Goal: Task Accomplishment & Management: Complete application form

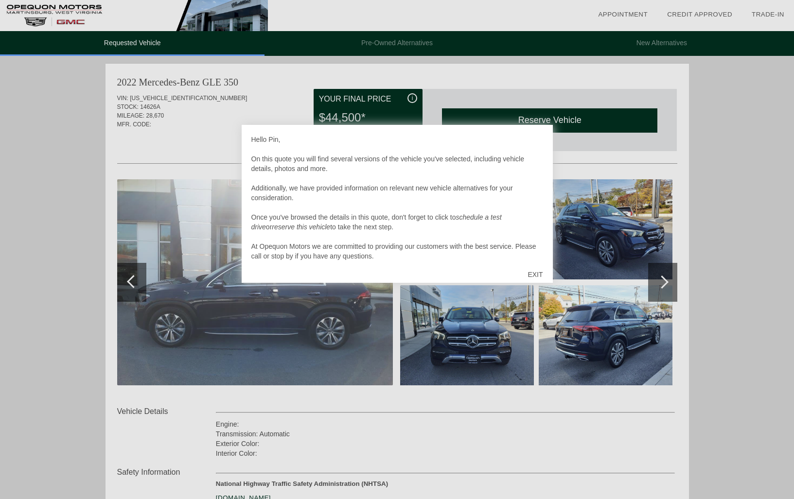
click at [715, 213] on div at bounding box center [397, 249] width 794 height 499
click at [538, 275] on div "EXIT" at bounding box center [535, 274] width 35 height 29
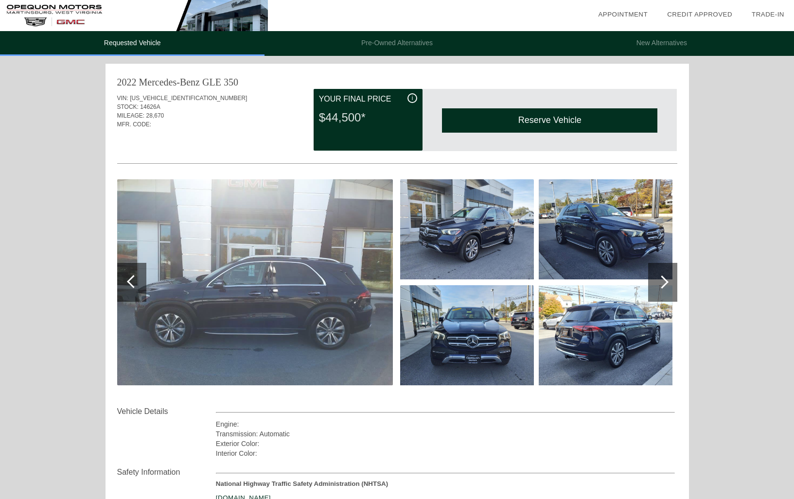
click at [665, 282] on div at bounding box center [661, 282] width 13 height 13
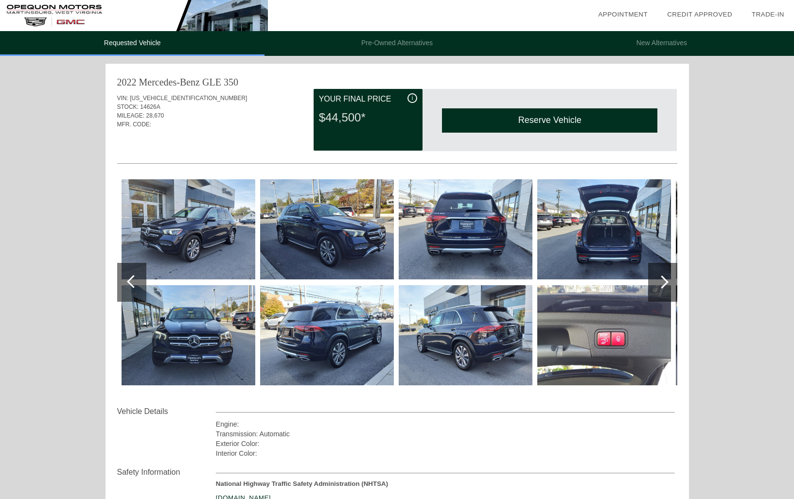
click at [665, 282] on div at bounding box center [661, 282] width 13 height 13
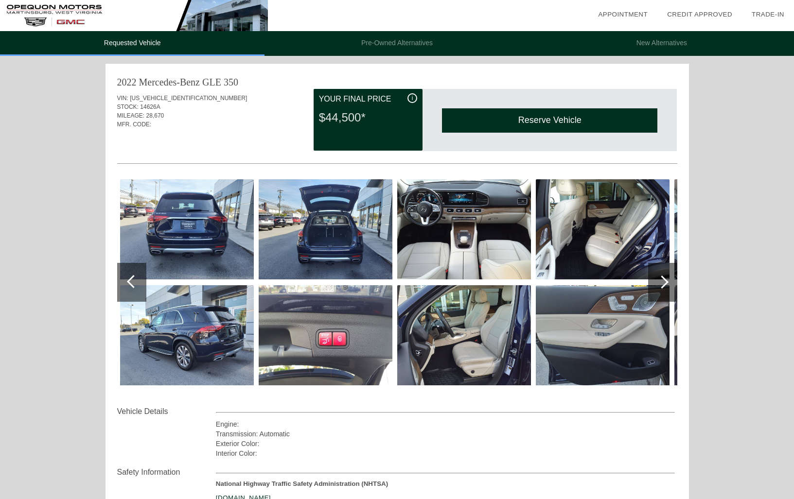
click at [665, 282] on div at bounding box center [661, 282] width 13 height 13
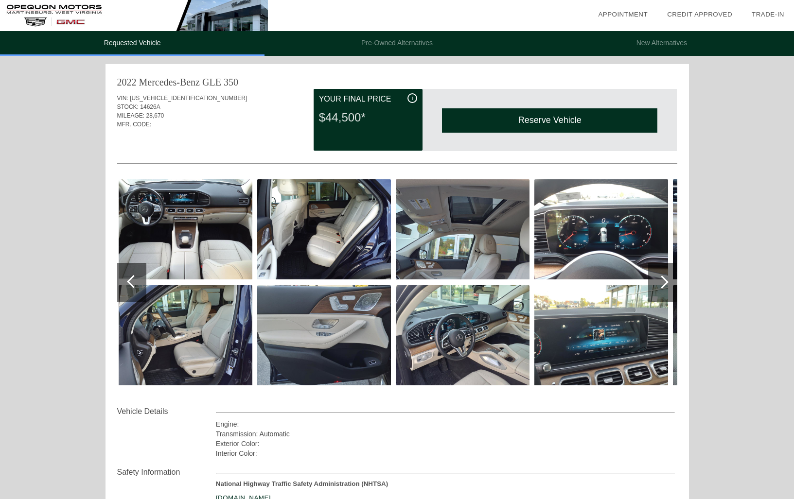
click at [665, 282] on div at bounding box center [661, 282] width 13 height 13
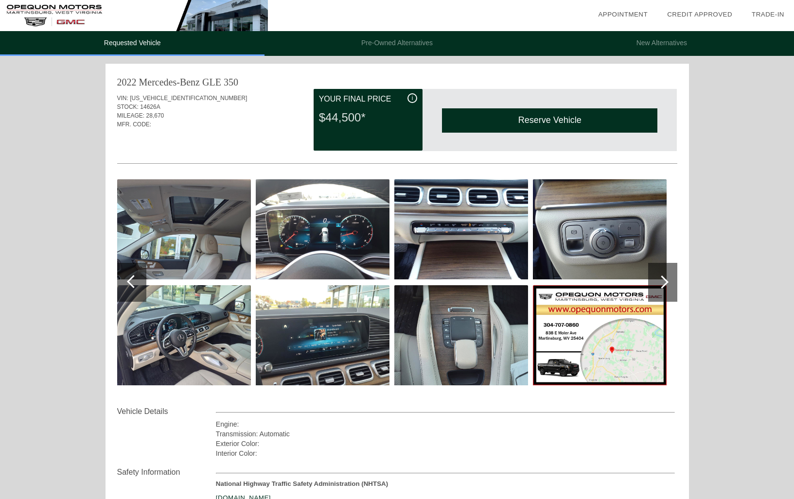
click at [665, 282] on div at bounding box center [661, 282] width 13 height 13
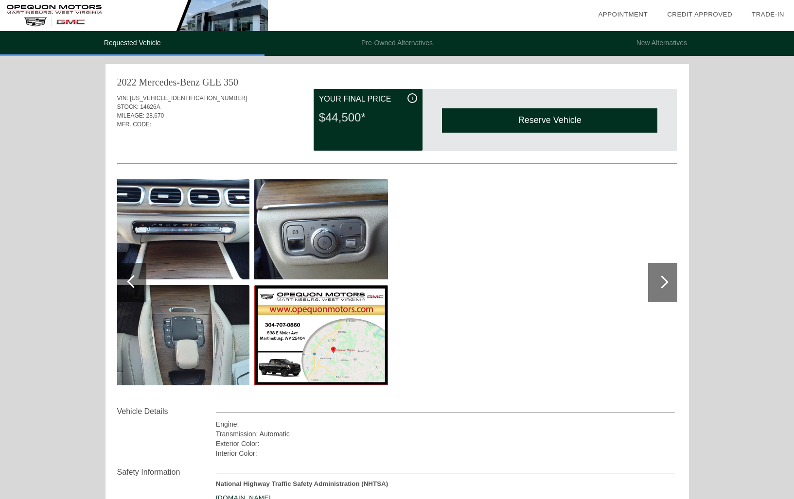
click at [665, 282] on div at bounding box center [661, 282] width 13 height 13
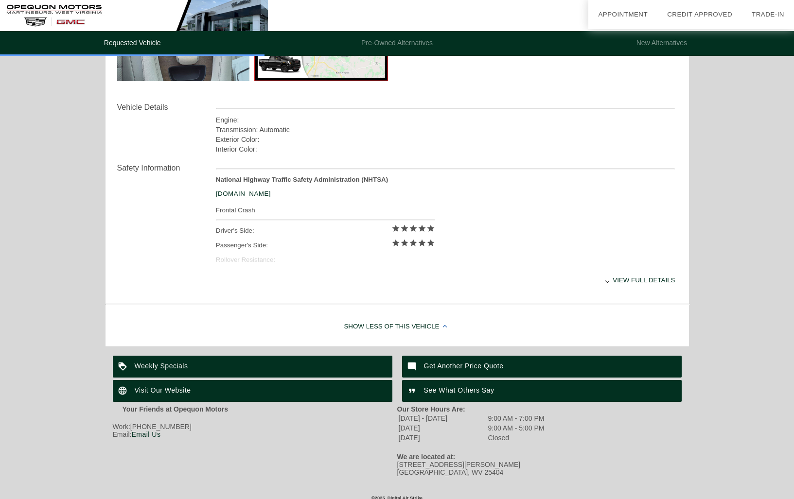
scroll to position [311, 0]
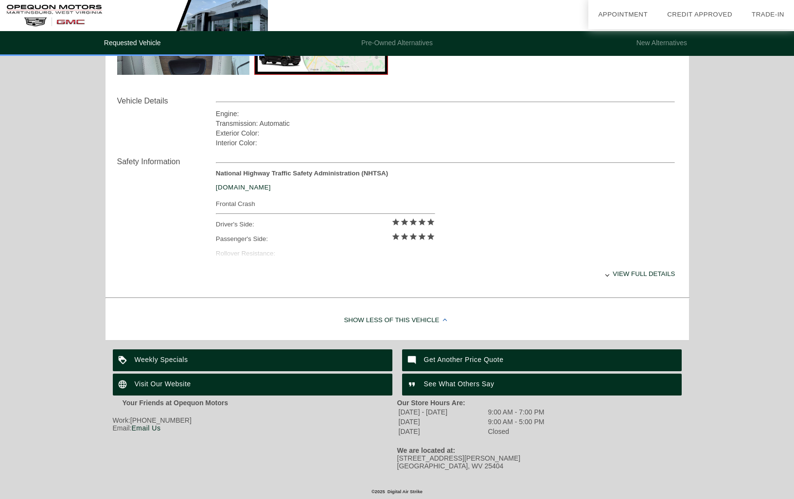
click at [414, 321] on div "Show Less of this Vehicle" at bounding box center [396, 320] width 583 height 39
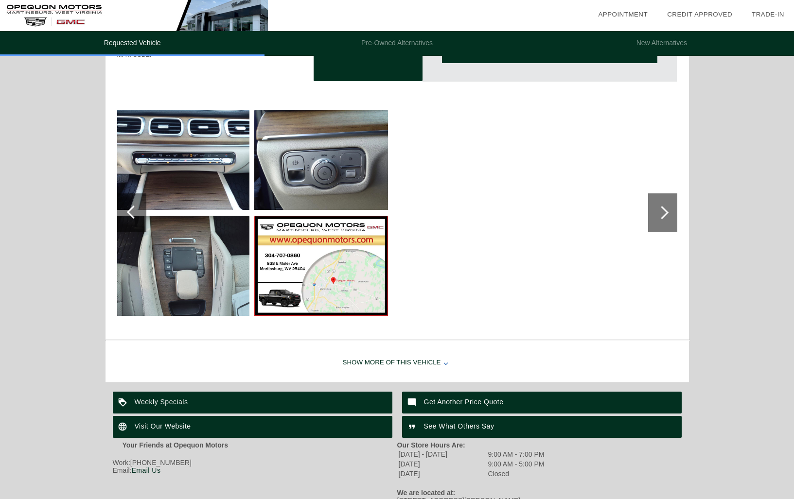
scroll to position [0, 0]
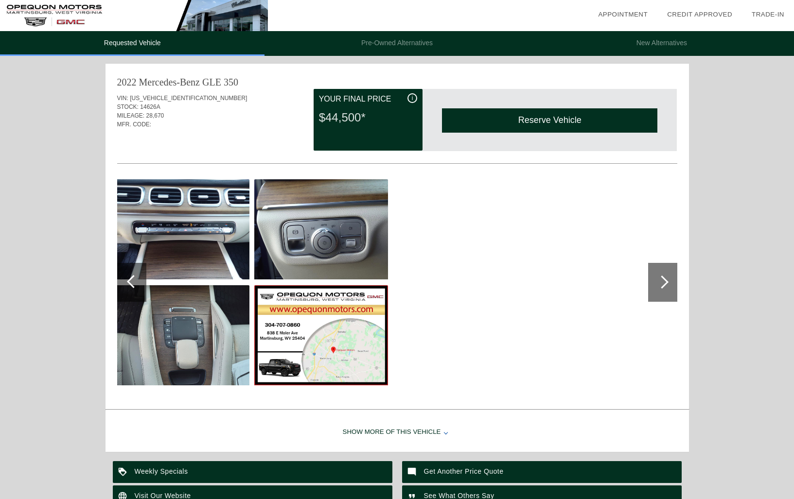
click at [327, 252] on img at bounding box center [321, 229] width 134 height 100
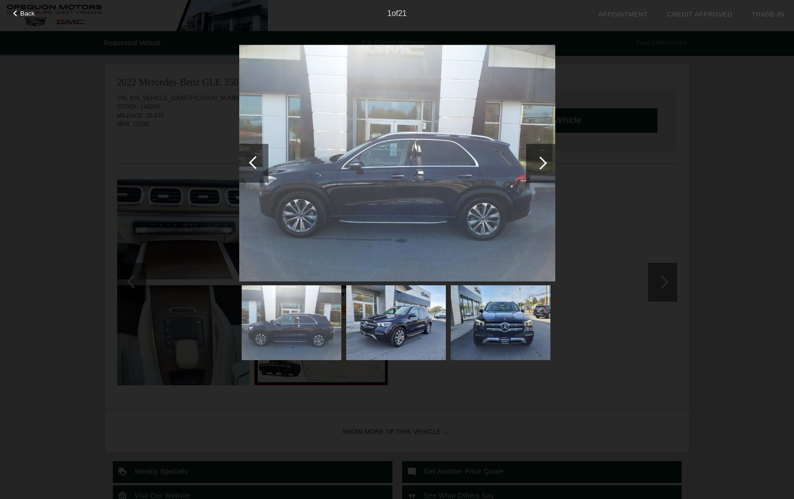
click at [541, 166] on div at bounding box center [540, 163] width 13 height 13
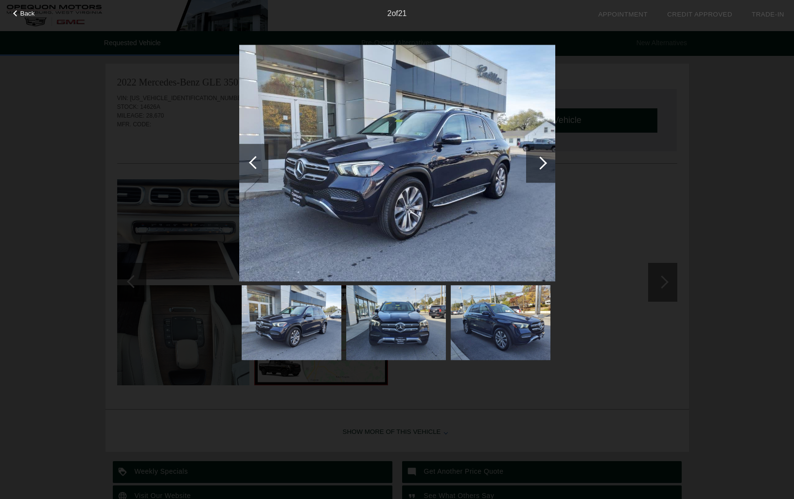
click at [542, 163] on div at bounding box center [540, 163] width 13 height 13
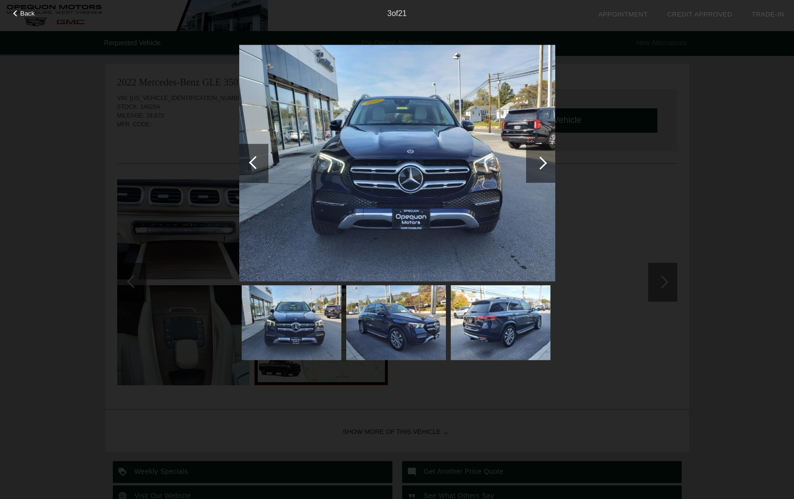
click at [542, 163] on div at bounding box center [540, 163] width 13 height 13
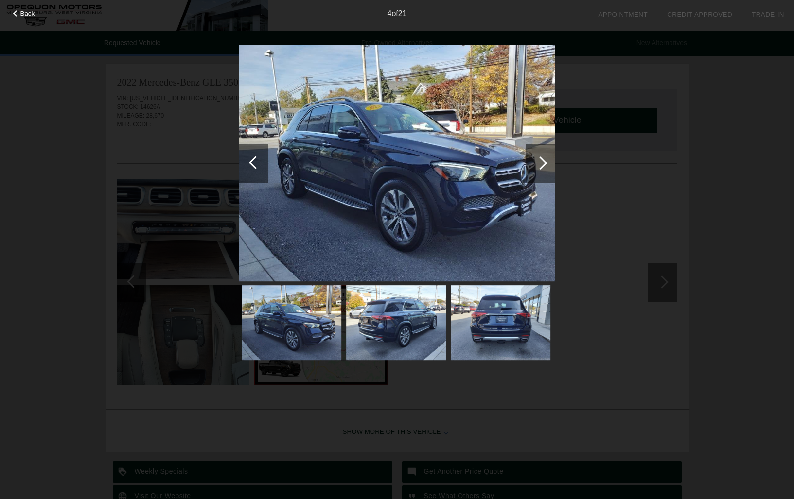
click at [542, 163] on div at bounding box center [540, 163] width 13 height 13
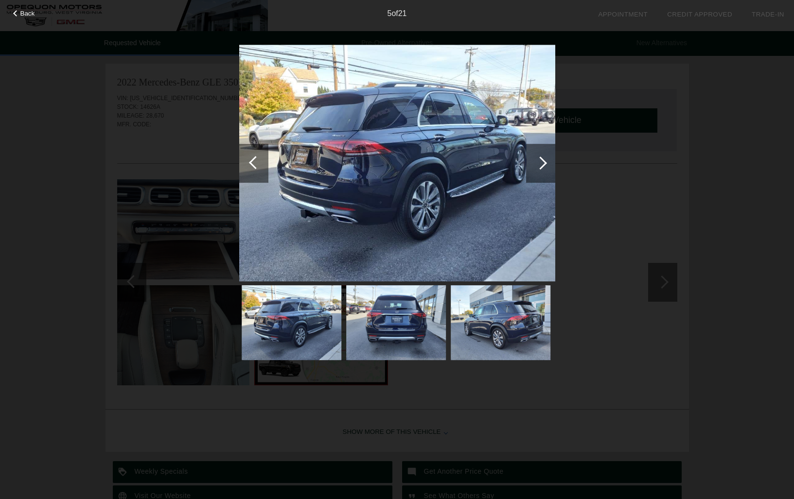
click at [542, 163] on div at bounding box center [540, 163] width 13 height 13
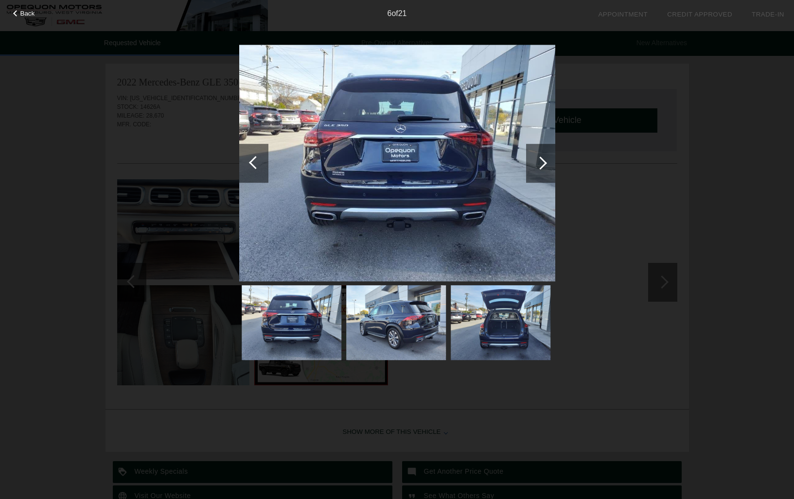
click at [542, 163] on div at bounding box center [540, 163] width 13 height 13
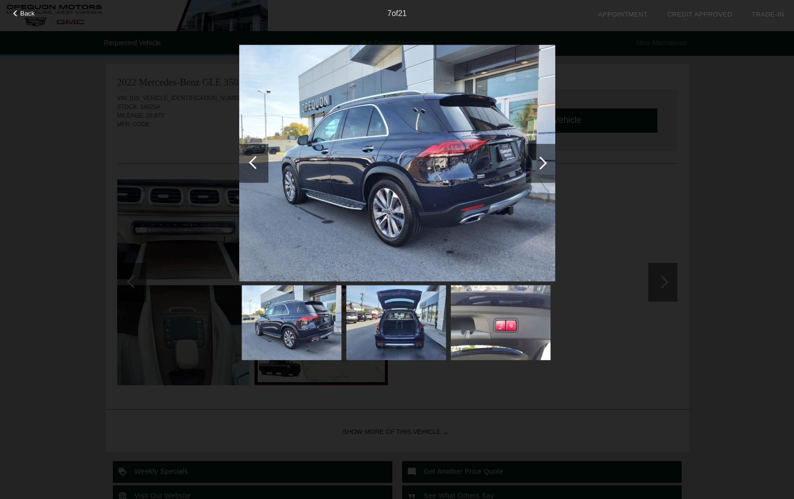
click at [542, 163] on div at bounding box center [540, 163] width 13 height 13
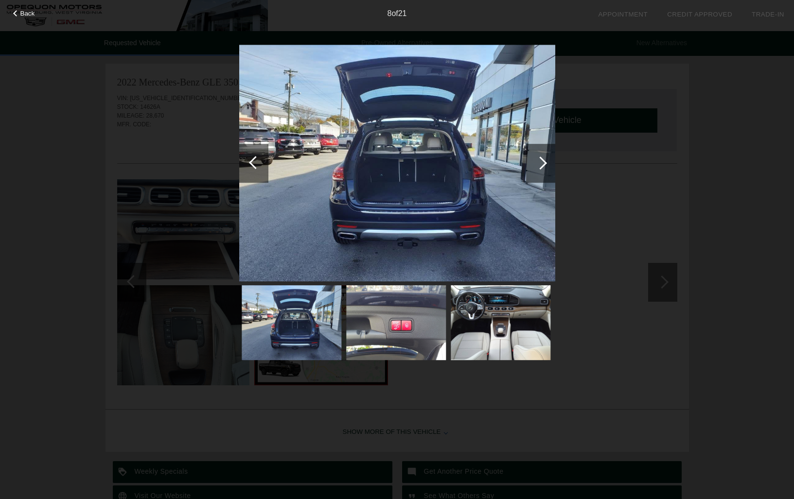
click at [542, 163] on div at bounding box center [540, 163] width 13 height 13
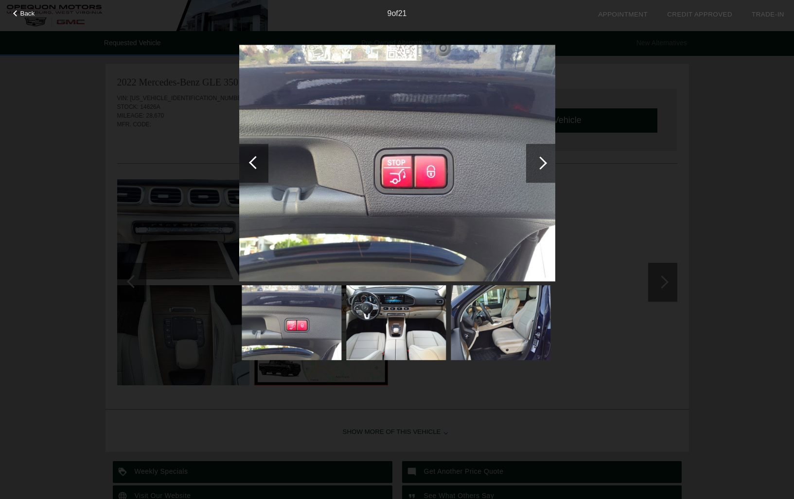
click at [542, 163] on div at bounding box center [540, 163] width 13 height 13
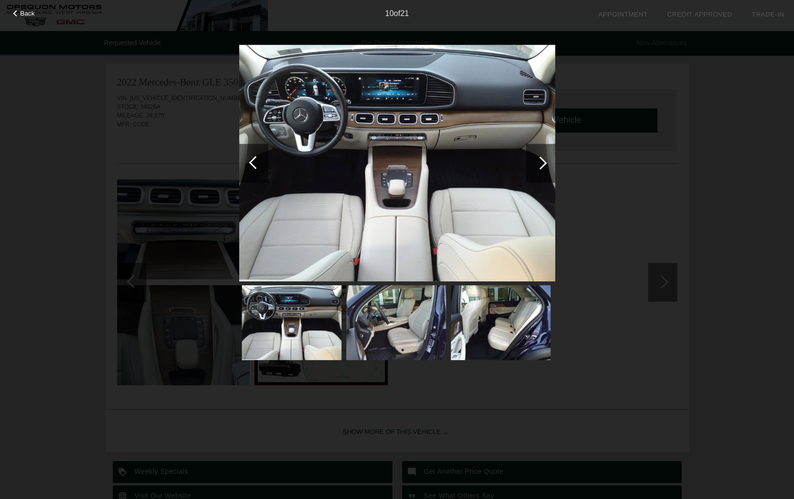
click at [542, 163] on div at bounding box center [540, 163] width 13 height 13
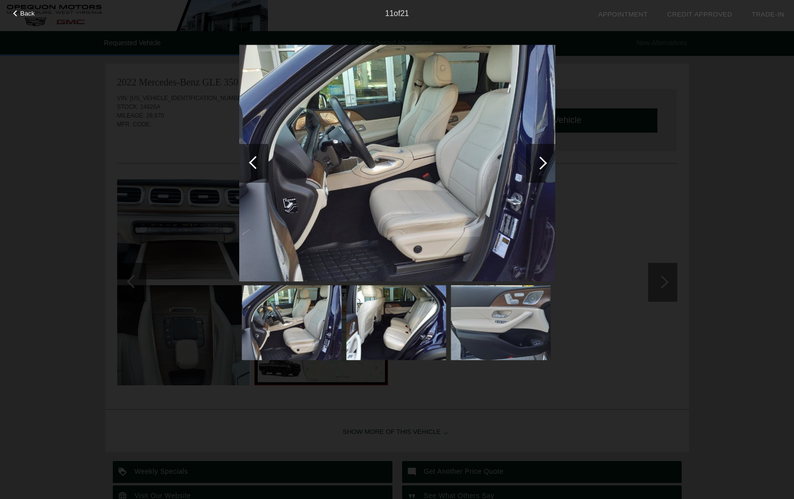
click at [541, 163] on div at bounding box center [540, 163] width 13 height 13
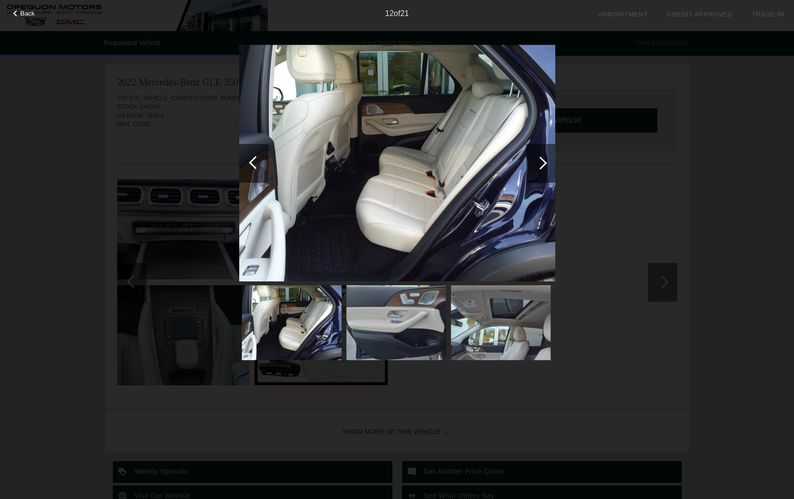
click at [541, 163] on div at bounding box center [540, 163] width 13 height 13
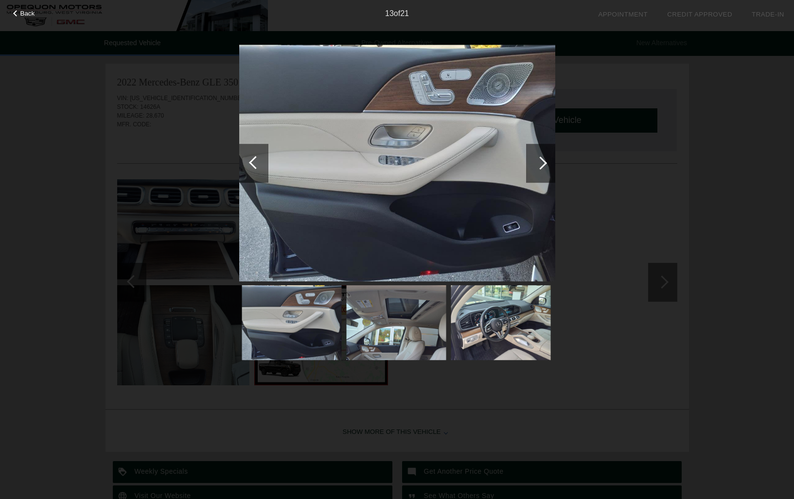
click at [541, 163] on div at bounding box center [540, 163] width 13 height 13
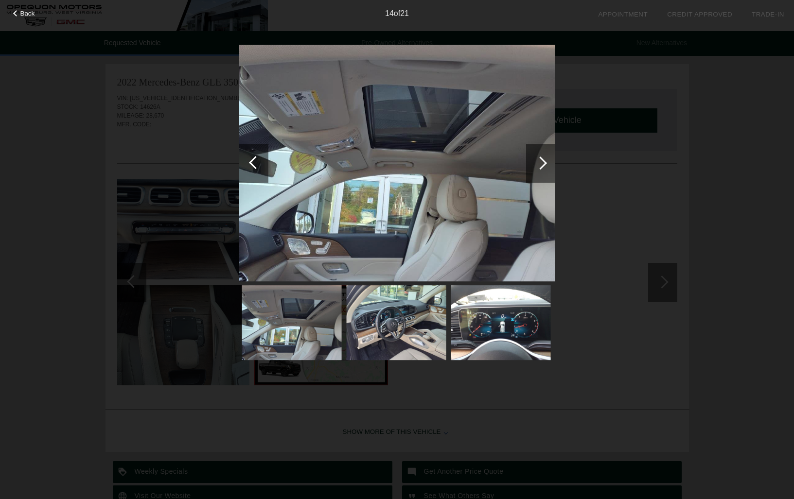
click at [541, 163] on div at bounding box center [540, 163] width 13 height 13
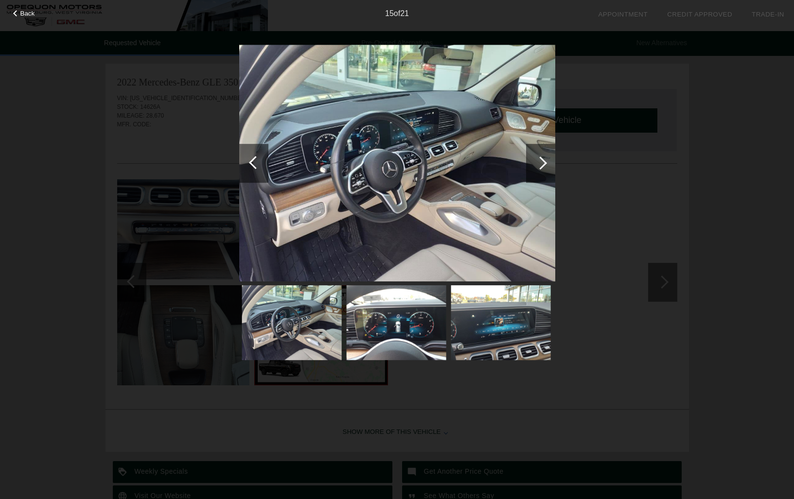
click at [252, 171] on div at bounding box center [253, 163] width 29 height 39
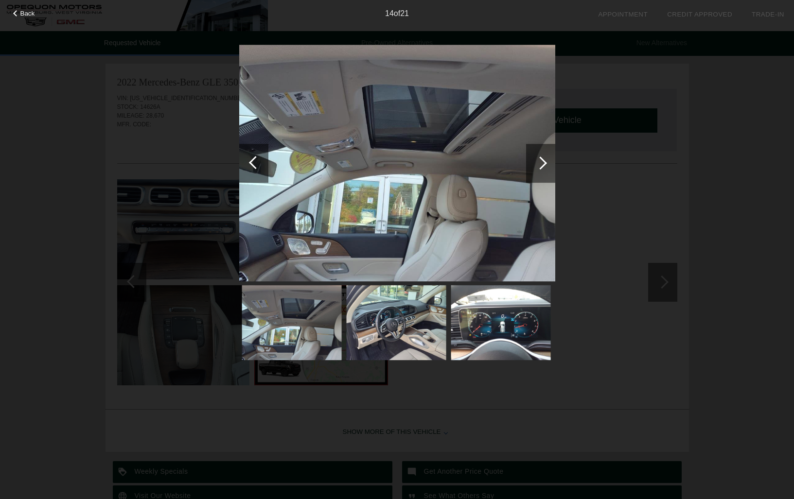
click at [22, 17] on div "14 of 21" at bounding box center [397, 9] width 794 height 19
click at [22, 13] on span "Back" at bounding box center [27, 13] width 15 height 7
